Goal: Find specific page/section: Find specific page/section

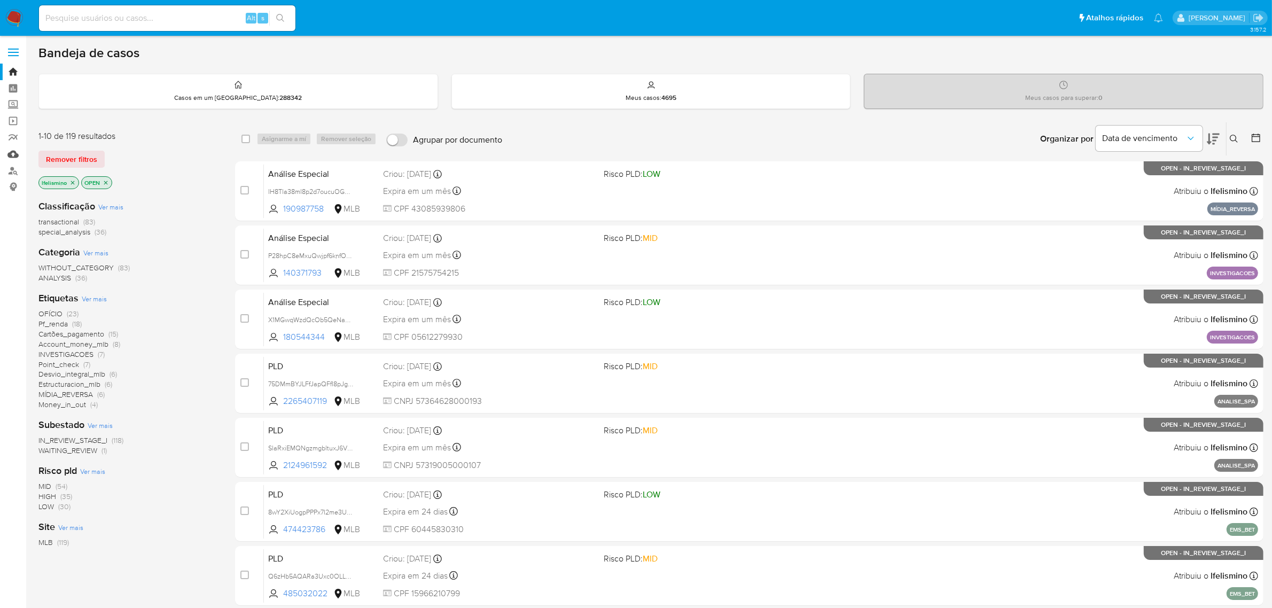
click at [12, 151] on link "Mulan" at bounding box center [63, 154] width 127 height 17
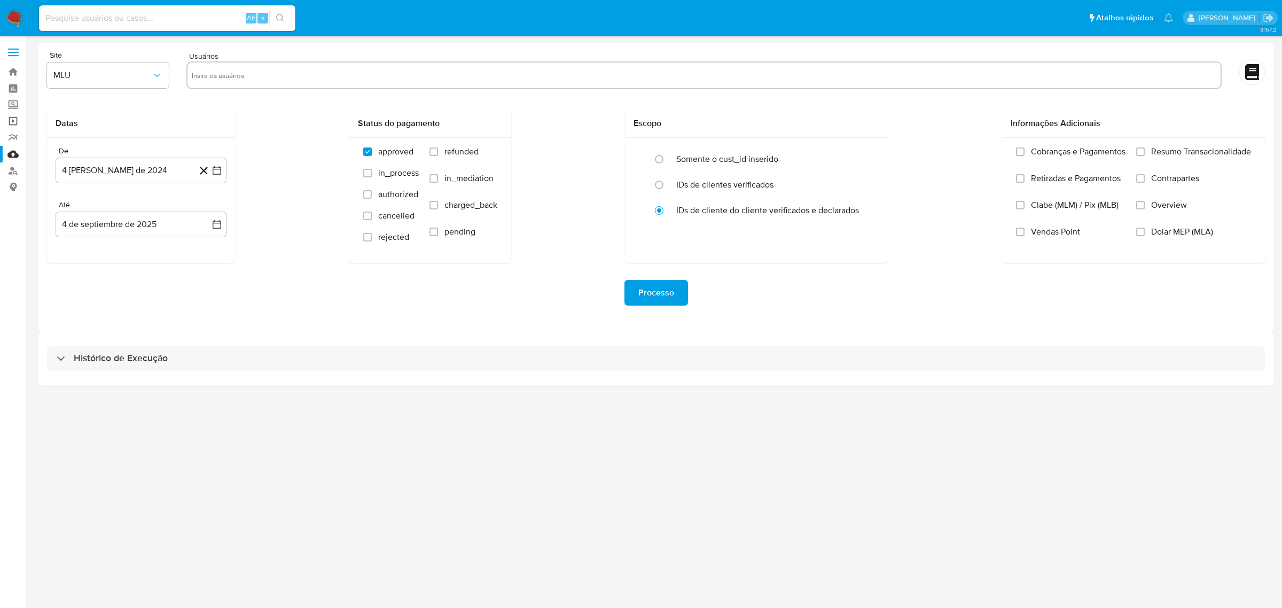
click at [18, 116] on link "Operações em massa" at bounding box center [63, 121] width 127 height 17
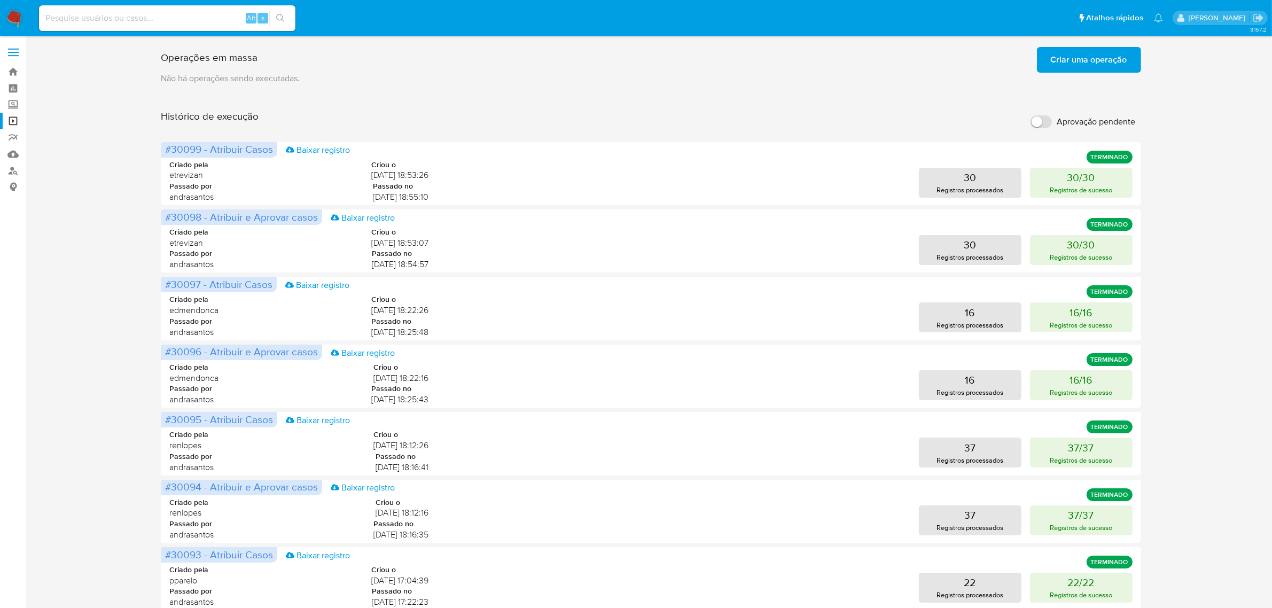
click at [23, 16] on nav "Pausado Ver notificaciones Alt s Atalhos rápidos Presiona las siguientes teclas…" at bounding box center [636, 18] width 1272 height 36
click at [16, 12] on img at bounding box center [14, 18] width 18 height 18
